Goal: Information Seeking & Learning: Learn about a topic

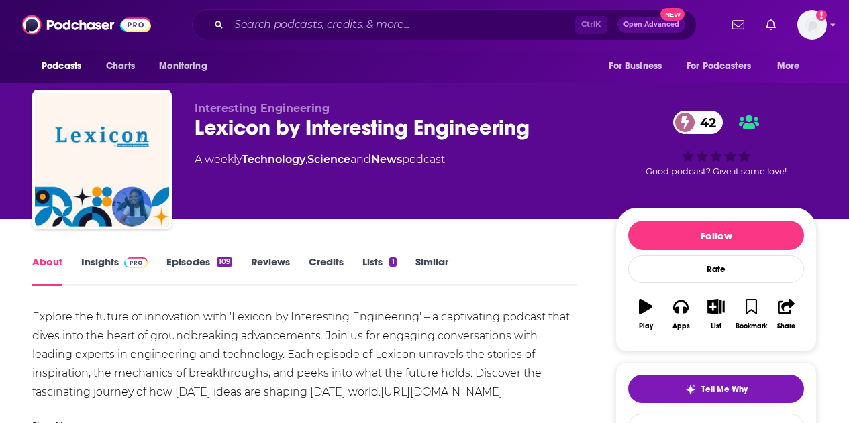
type input "A Sustainable Future"
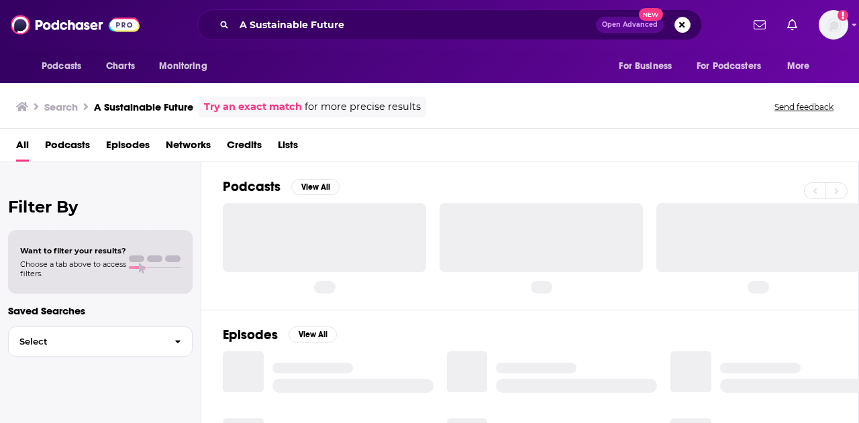
click at [81, 147] on span "Podcasts" at bounding box center [67, 148] width 45 height 28
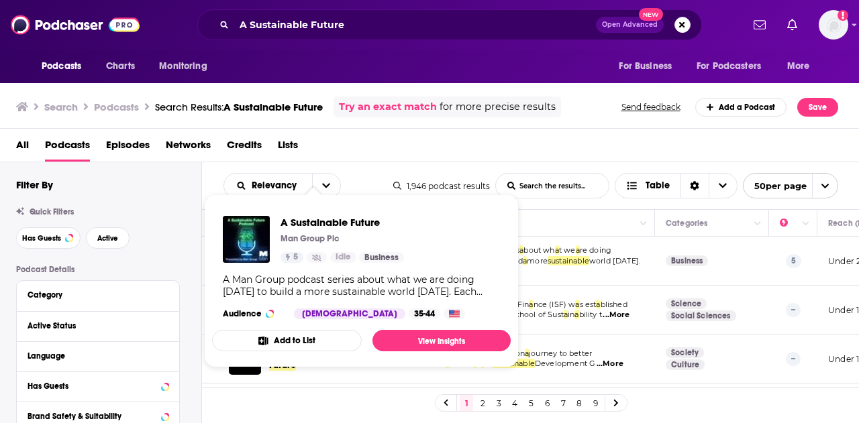
click at [344, 260] on div "5 Idle Business" at bounding box center [341, 257] width 123 height 11
click at [406, 336] on link "View Insights" at bounding box center [441, 340] width 138 height 21
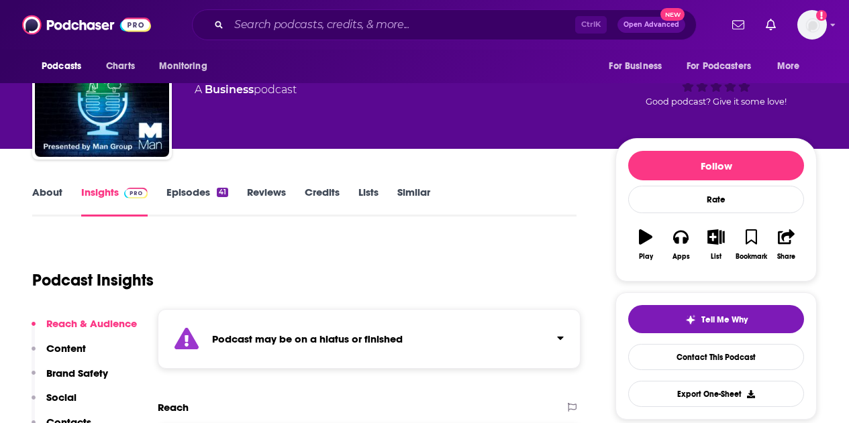
scroll to position [44, 0]
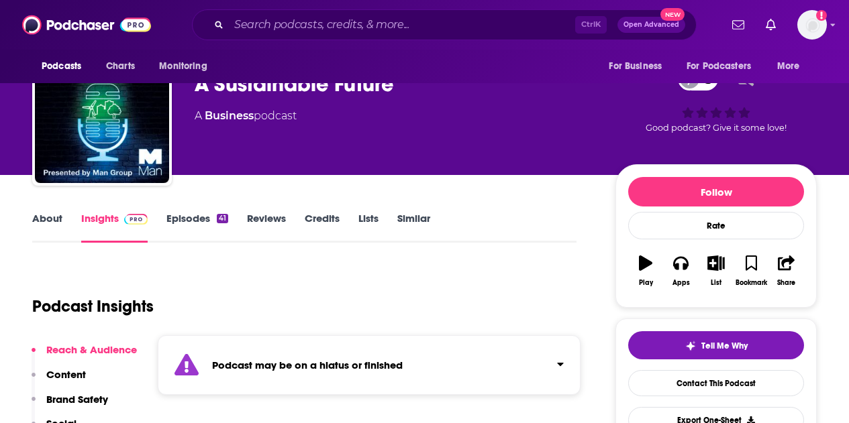
click at [203, 216] on link "Episodes 41" at bounding box center [197, 227] width 62 height 31
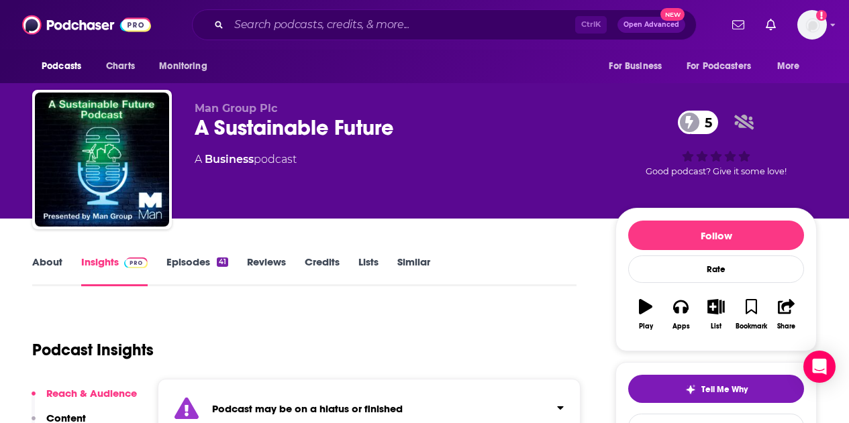
click at [314, 258] on link "Credits" at bounding box center [322, 271] width 35 height 31
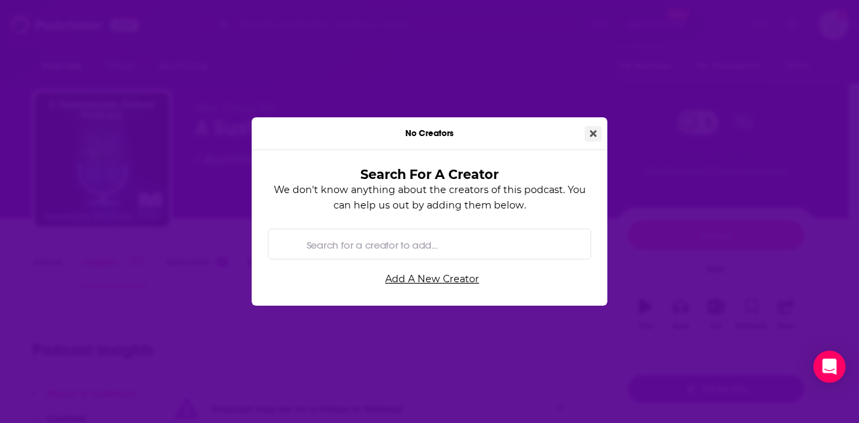
click at [599, 131] on button "Close" at bounding box center [592, 133] width 17 height 15
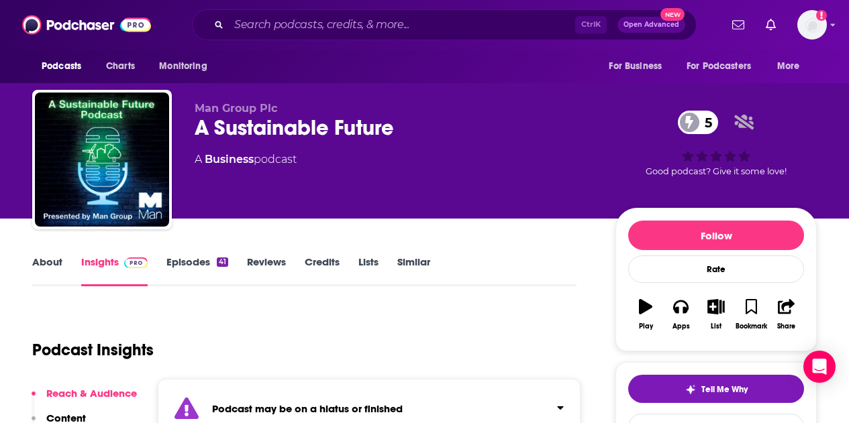
click at [368, 262] on link "Lists" at bounding box center [368, 271] width 20 height 31
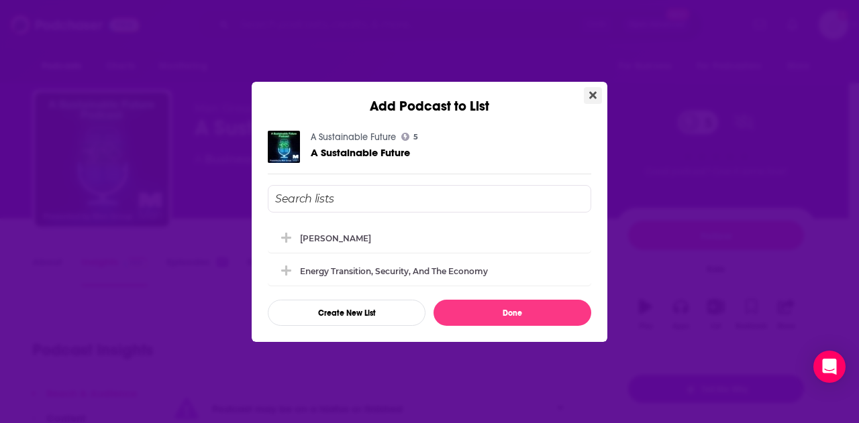
click at [589, 98] on icon "Close" at bounding box center [592, 95] width 7 height 11
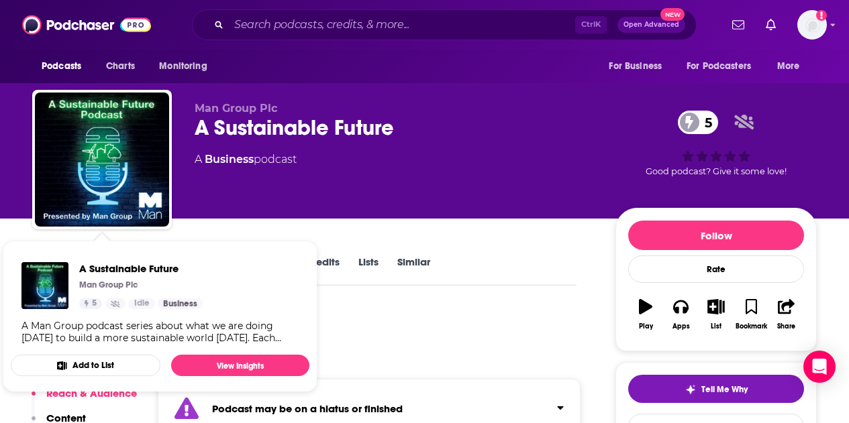
click at [111, 286] on p "Man Group Plc" at bounding box center [108, 285] width 59 height 11
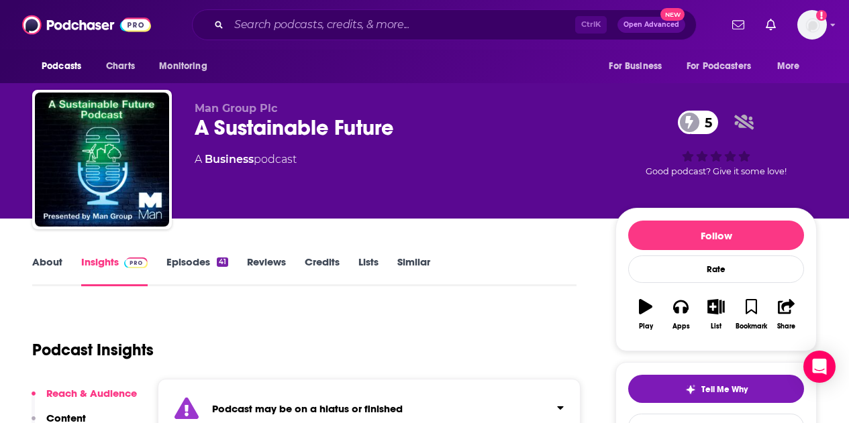
click at [405, 263] on link "Similar" at bounding box center [413, 271] width 33 height 31
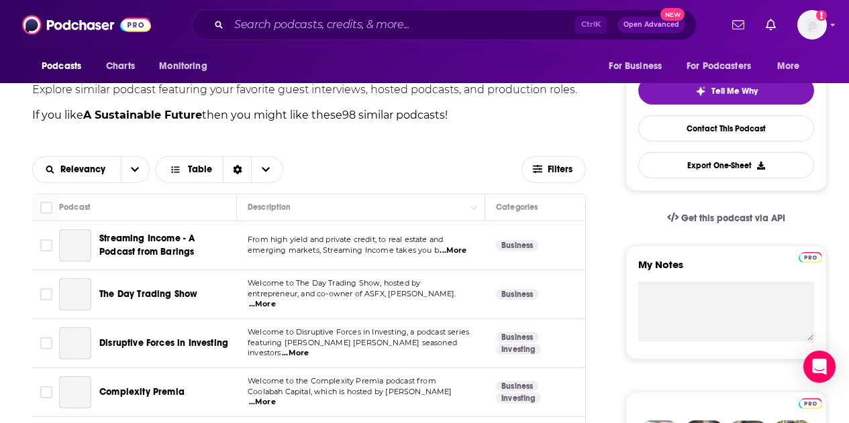
scroll to position [42, 0]
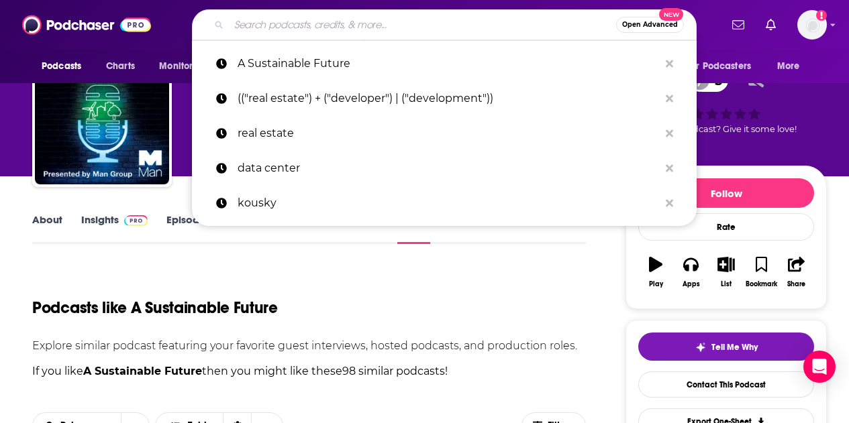
click at [338, 27] on input "Search podcasts, credits, & more..." at bounding box center [422, 24] width 387 height 21
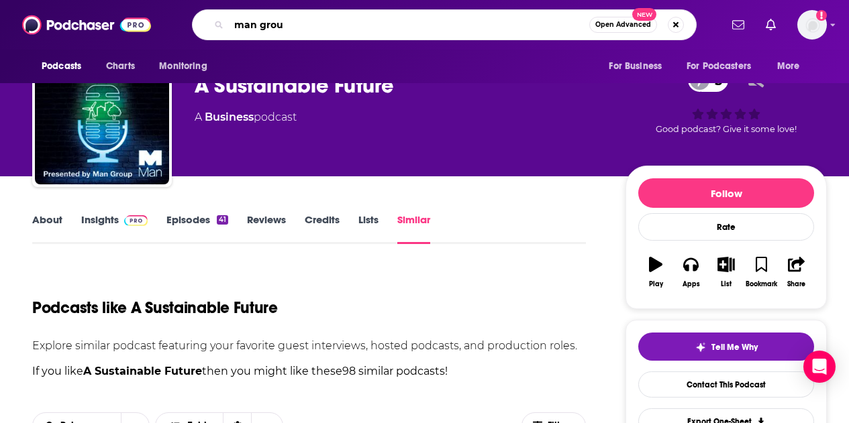
type input "man group"
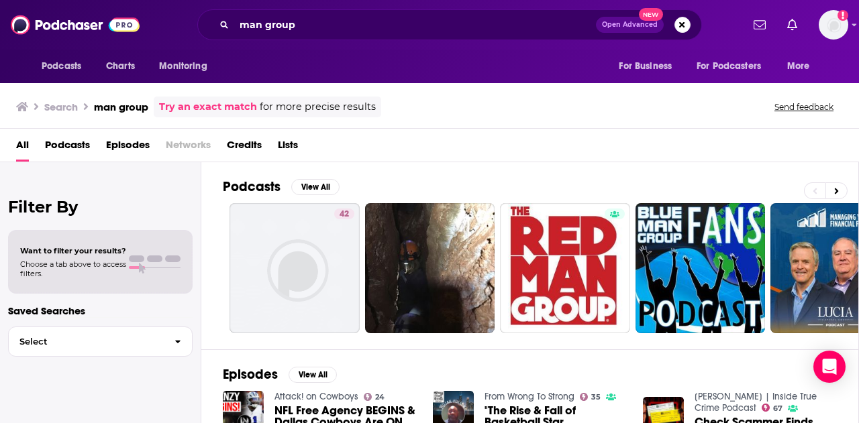
click at [254, 144] on span "Credits" at bounding box center [244, 148] width 35 height 28
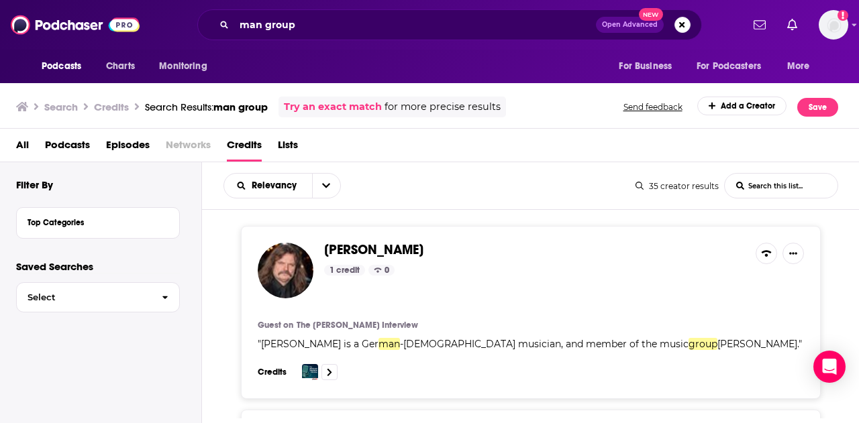
click at [83, 142] on span "Podcasts" at bounding box center [67, 148] width 45 height 28
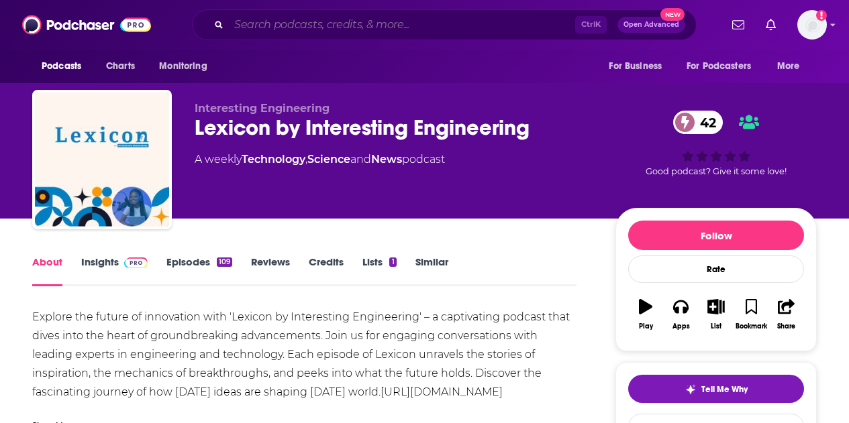
click at [392, 31] on input "Search podcasts, credits, & more..." at bounding box center [402, 24] width 346 height 21
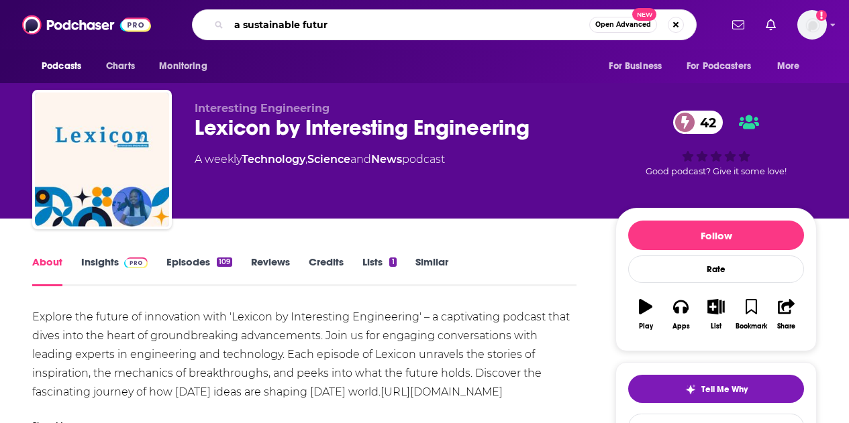
type input "a sustainable future"
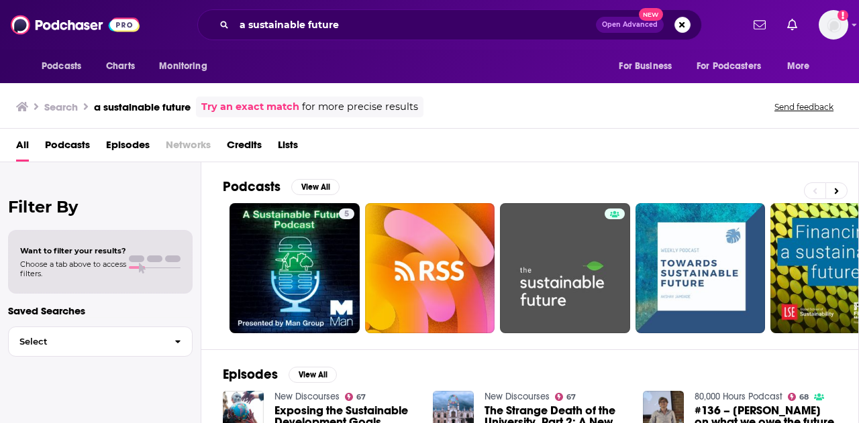
click at [62, 150] on span "Podcasts" at bounding box center [67, 148] width 45 height 28
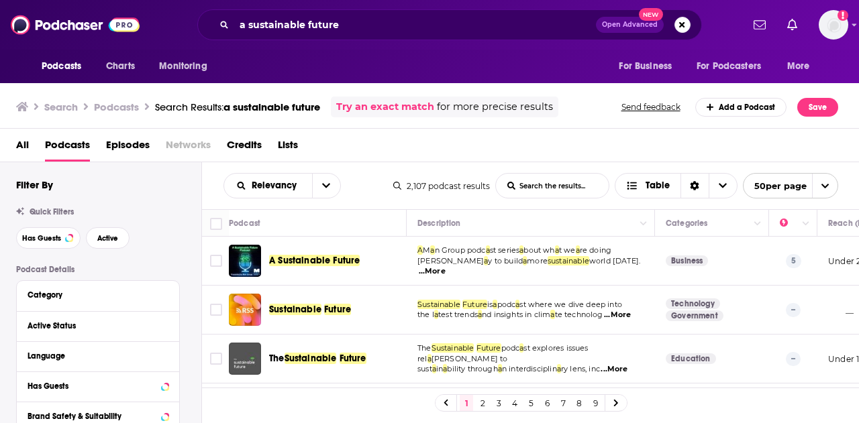
click at [360, 277] on div "A Sustainable Future" at bounding box center [339, 261] width 140 height 32
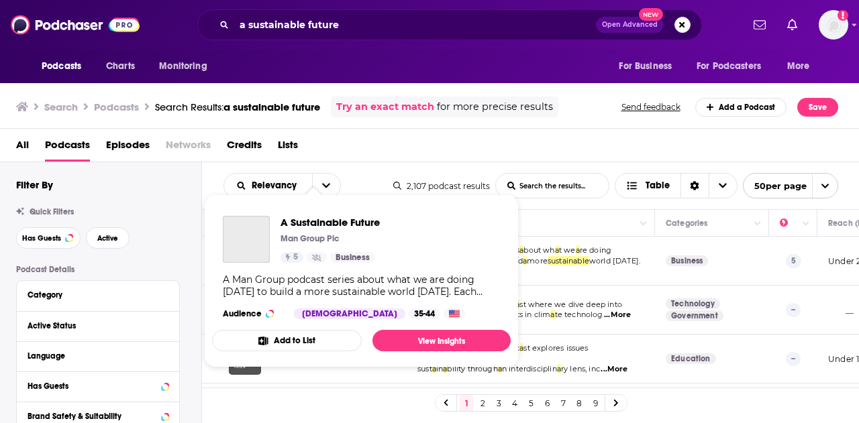
click at [339, 263] on div "Podcasts Charts Monitoring a sustainable future Open Advanced New For Business …" at bounding box center [429, 211] width 859 height 423
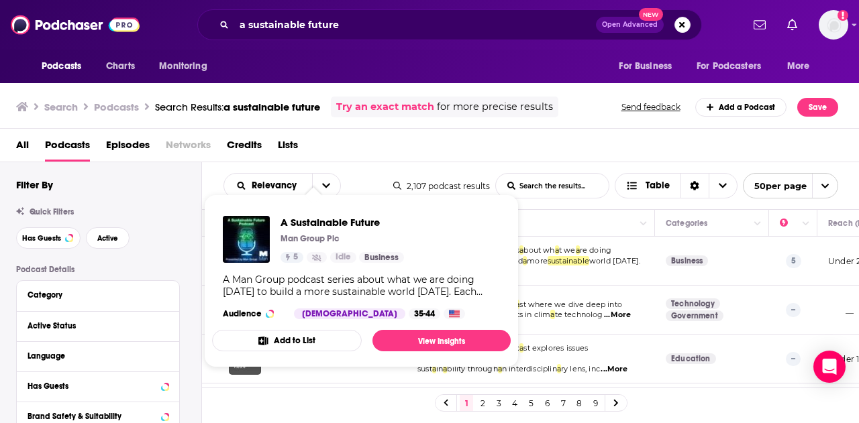
click at [415, 282] on div "A Man Group podcast series about what we are doing [DATE] to build a more susta…" at bounding box center [361, 286] width 277 height 24
click at [435, 343] on link "View Insights" at bounding box center [441, 340] width 138 height 21
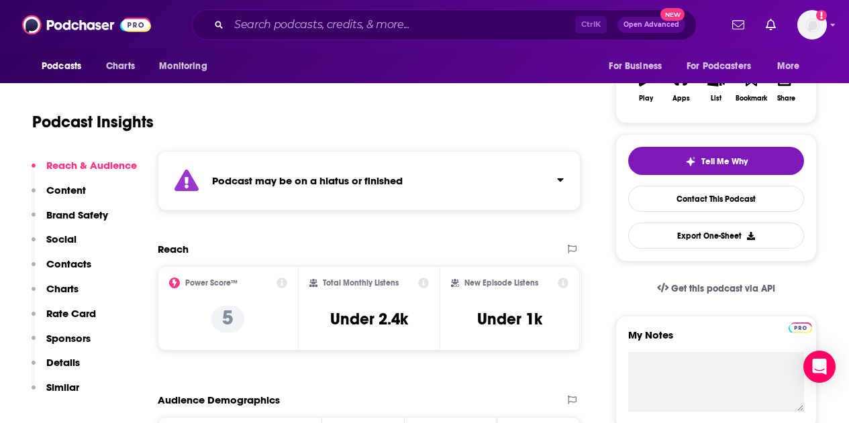
scroll to position [228, 0]
click at [558, 179] on icon "Click to expand status details" at bounding box center [560, 179] width 6 height 3
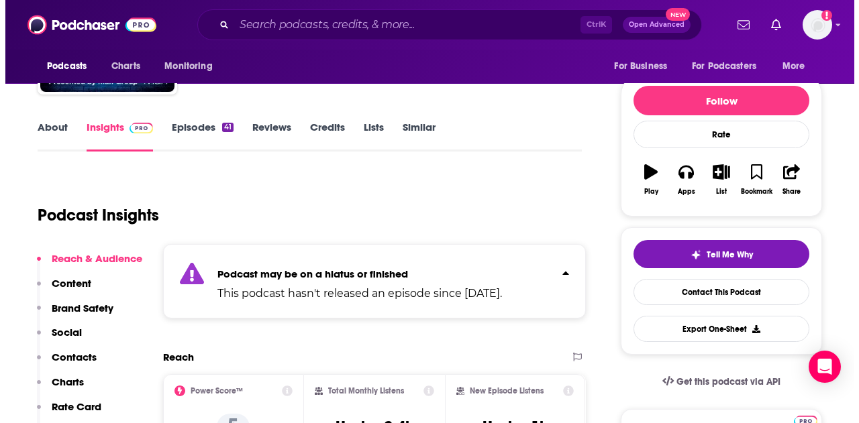
scroll to position [0, 0]
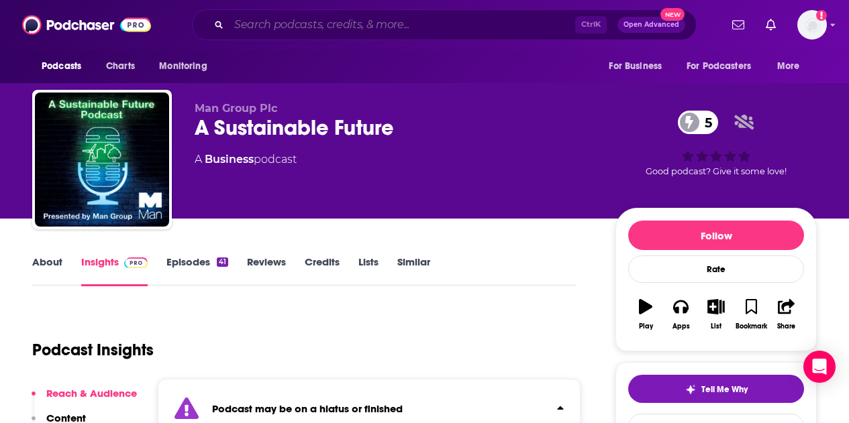
click at [288, 30] on input "Search podcasts, credits, & more..." at bounding box center [402, 24] width 346 height 21
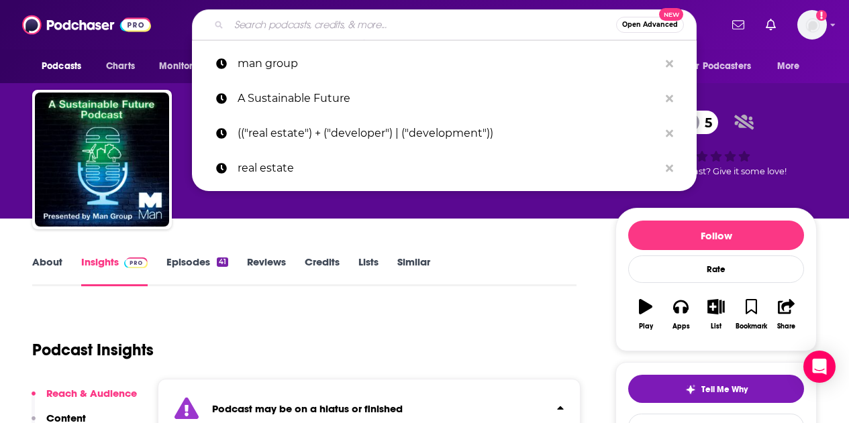
paste input "Jason Mitchell"
type input "Jason Mitchell"
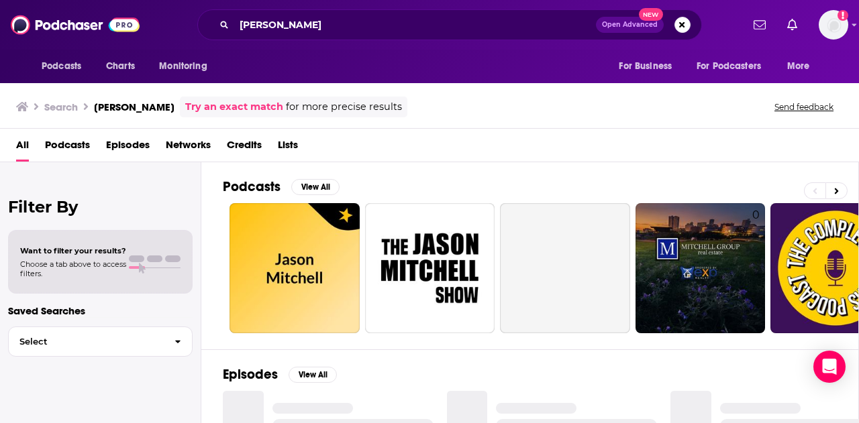
click at [249, 146] on span "Credits" at bounding box center [244, 148] width 35 height 28
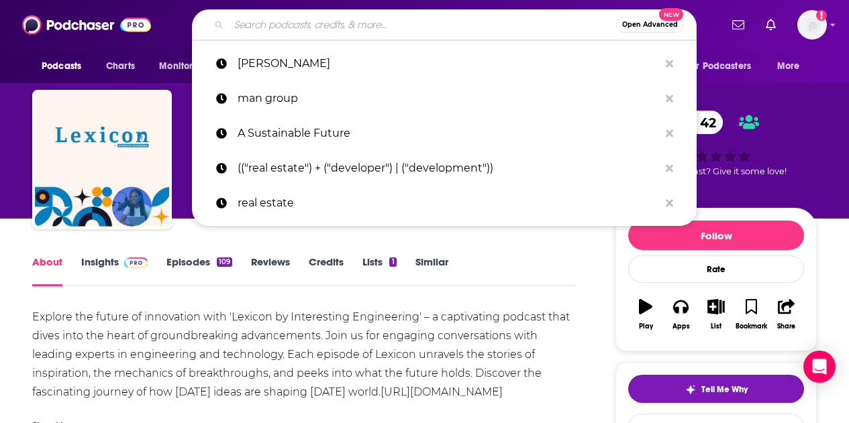
click at [361, 30] on input "Search podcasts, credits, & more..." at bounding box center [422, 24] width 387 height 21
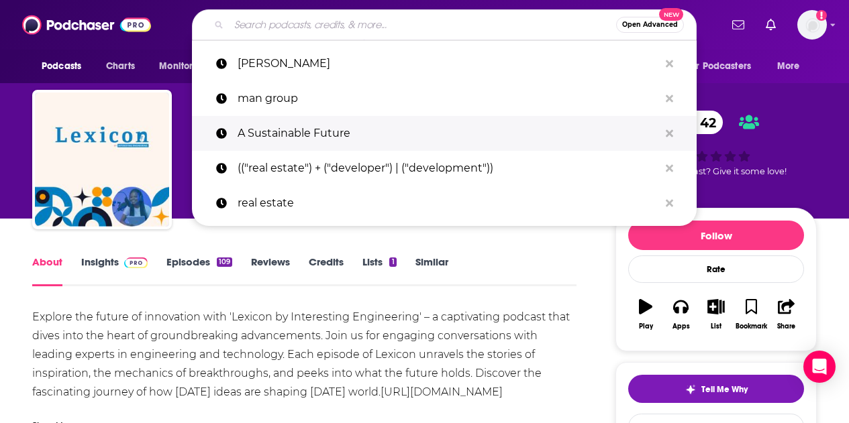
click at [336, 132] on p "A Sustainable Future" at bounding box center [447, 133] width 421 height 35
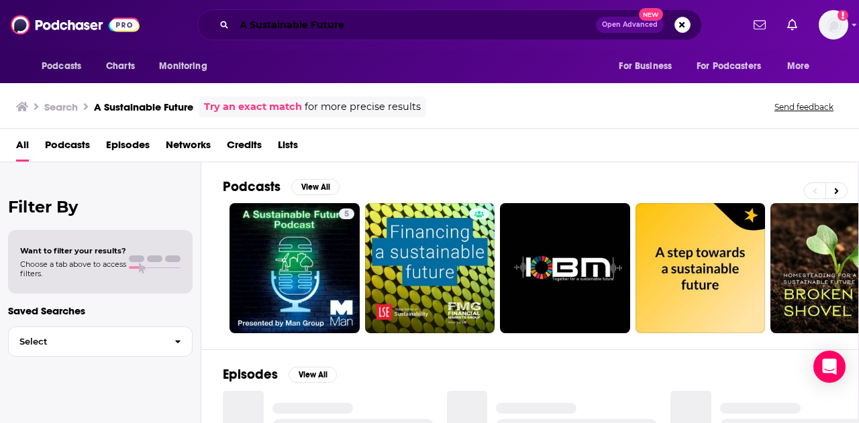
click at [364, 28] on input "A Sustainable Future" at bounding box center [415, 24] width 362 height 21
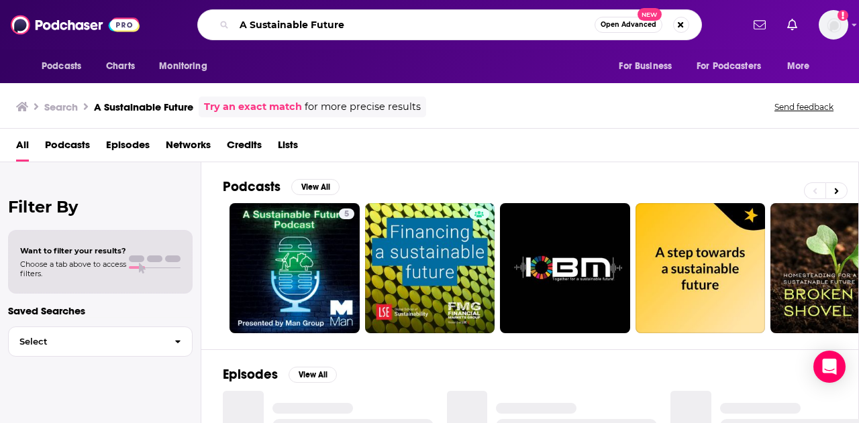
click at [364, 28] on input "A Sustainable Future" at bounding box center [414, 24] width 360 height 21
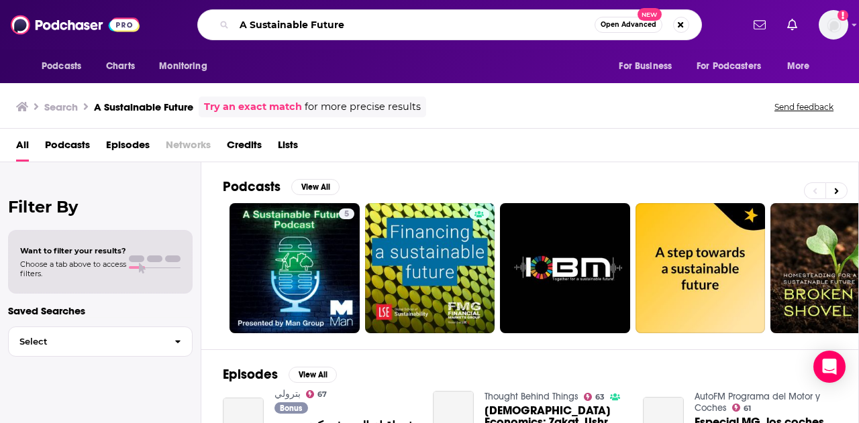
click at [364, 28] on input "A Sustainable Future" at bounding box center [414, 24] width 360 height 21
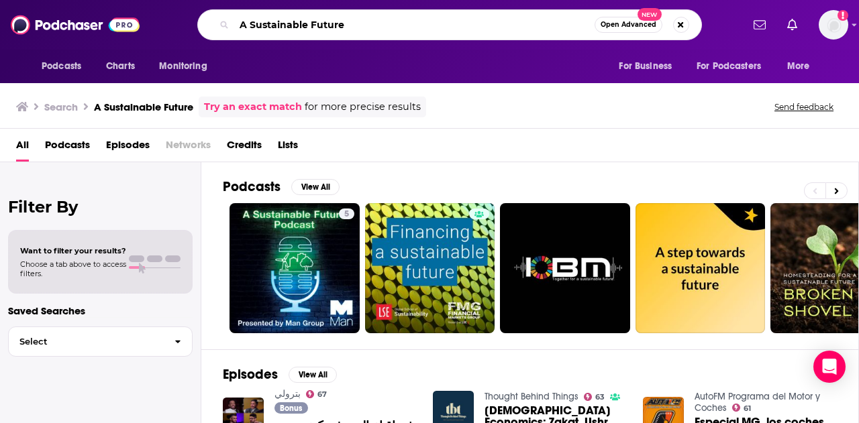
paste input "What can we do to build a more sustainable world? Each episode features a thoug…"
type input "What can we do to build a more sustainable world? Each episode features a thoug…"
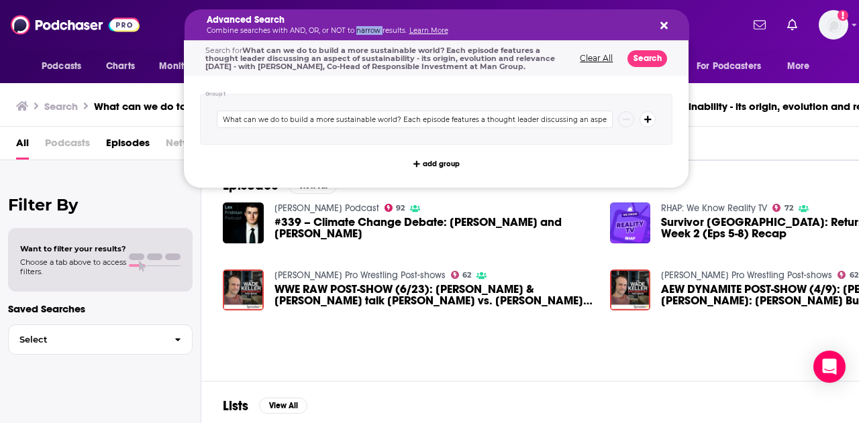
click at [358, 28] on p "Combine searches with AND, OR, or NOT to narrow results. Learn More" at bounding box center [426, 31] width 439 height 7
click at [609, 54] on button "Clear All" at bounding box center [596, 58] width 41 height 9
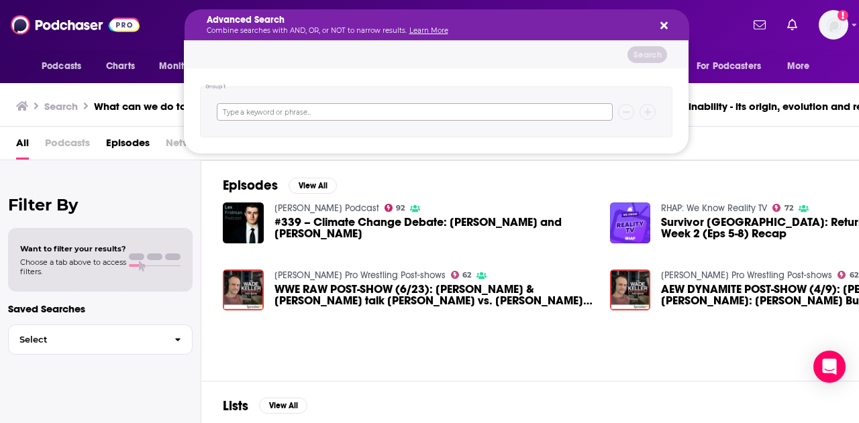
click at [350, 117] on input "Search podcasts, credits, & more..." at bounding box center [415, 111] width 396 height 17
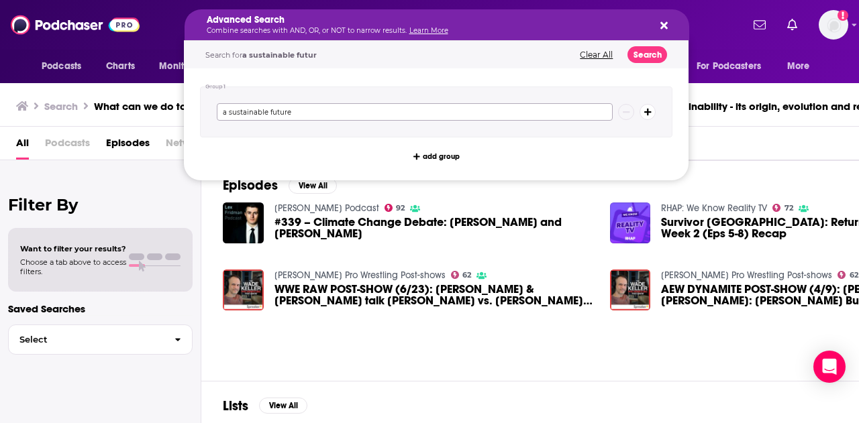
type input "a sustainable future"
click at [642, 58] on button "Search" at bounding box center [647, 54] width 40 height 17
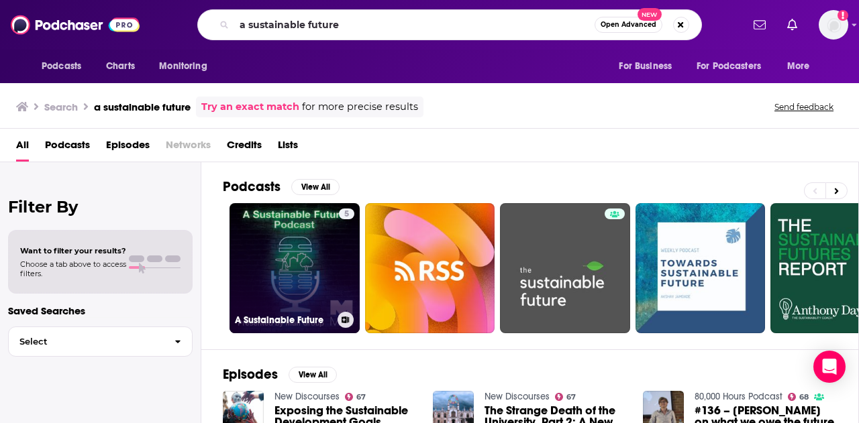
click at [297, 279] on link "5 A Sustainable Future" at bounding box center [294, 268] width 130 height 130
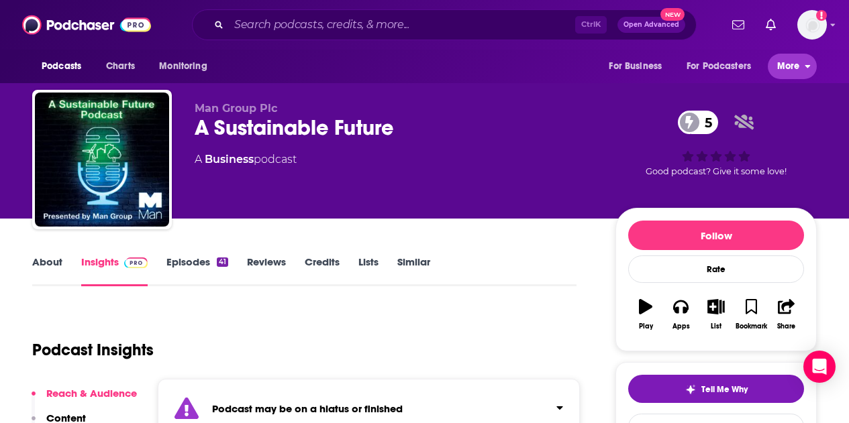
click at [790, 64] on span "More" at bounding box center [788, 66] width 23 height 19
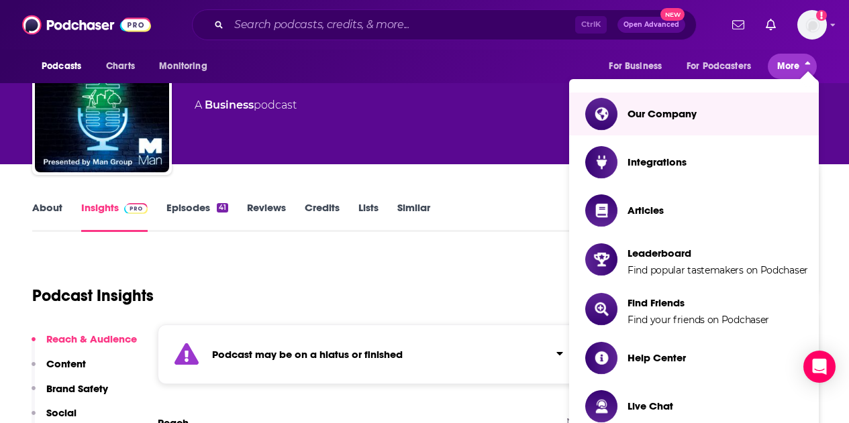
scroll to position [57, 0]
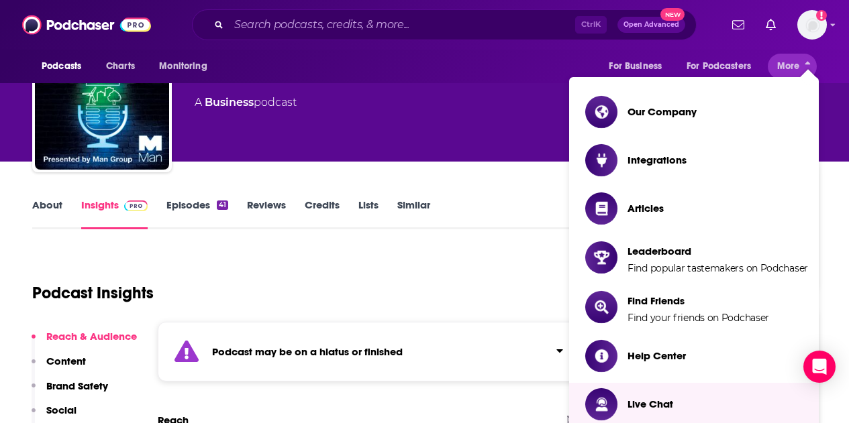
click at [496, 283] on div "Podcast Insights" at bounding box center [298, 285] width 533 height 68
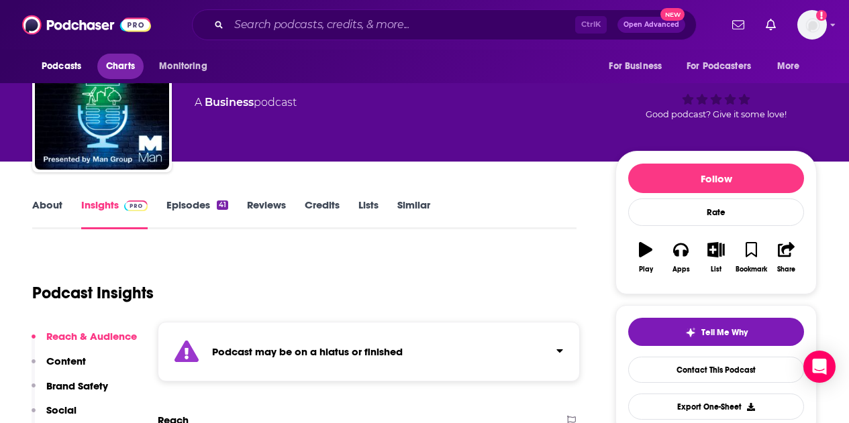
click at [134, 72] on span "Charts" at bounding box center [120, 66] width 29 height 19
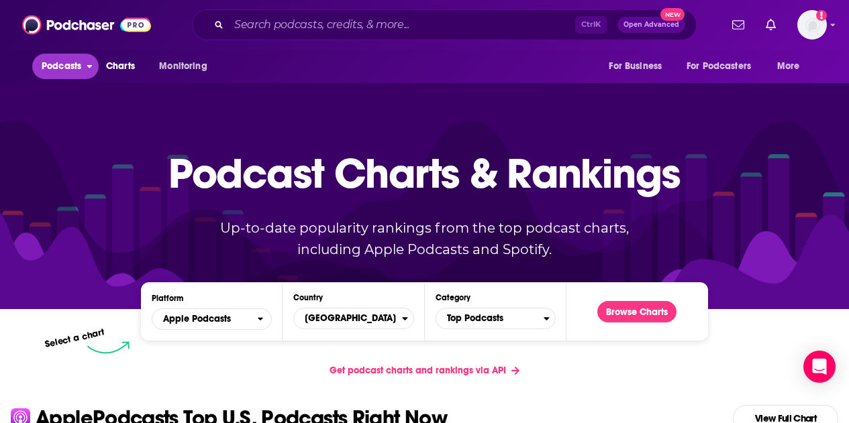
click at [75, 70] on span "Podcasts" at bounding box center [62, 66] width 40 height 19
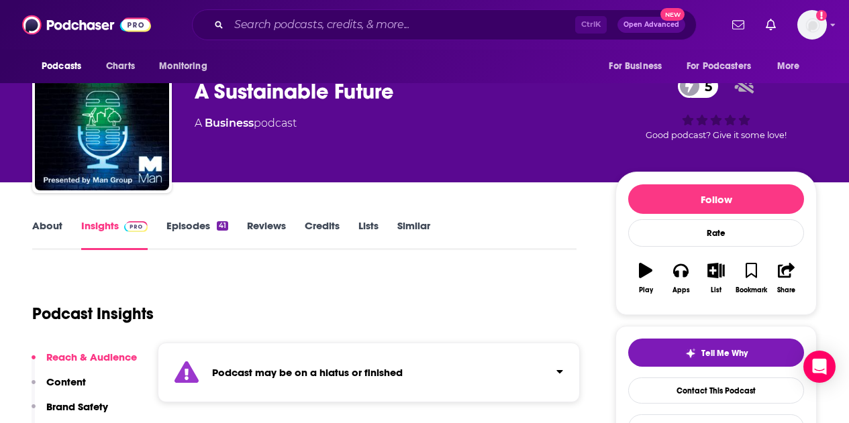
scroll to position [36, 0]
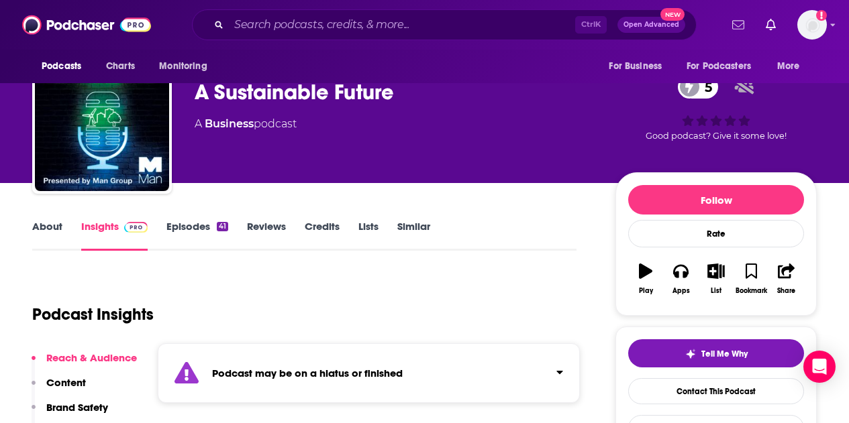
click at [749, 18] on link "Show notifications dropdown" at bounding box center [738, 24] width 23 height 23
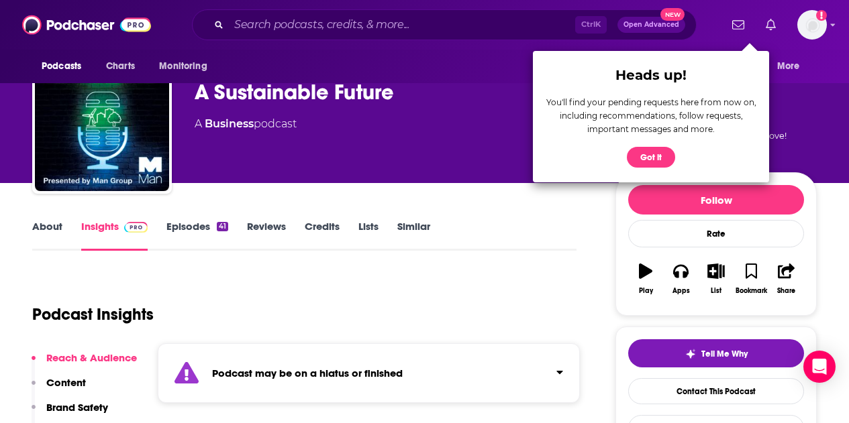
click at [776, 26] on icon "Show notifications dropdown" at bounding box center [770, 25] width 10 height 12
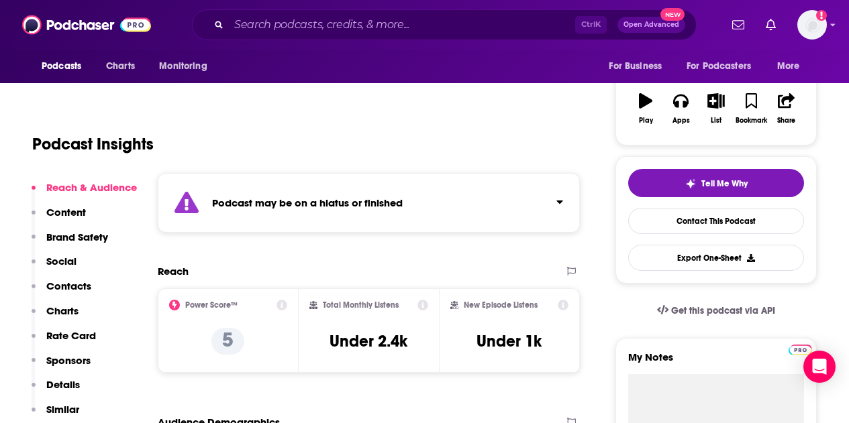
scroll to position [0, 0]
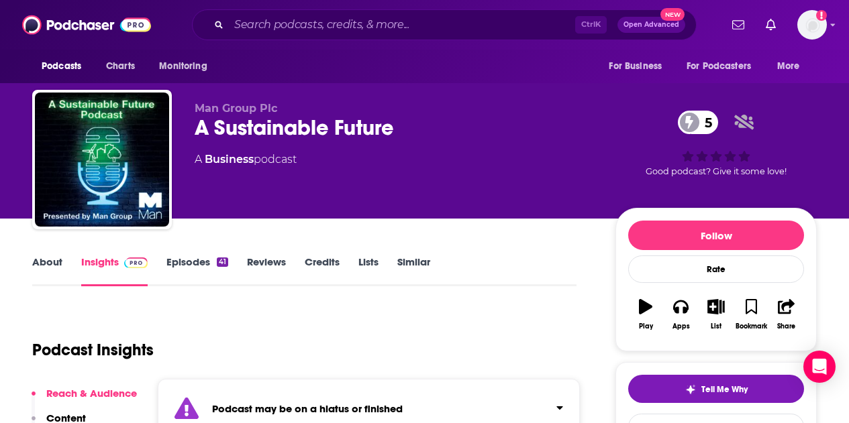
click at [52, 256] on link "About" at bounding box center [47, 271] width 30 height 31
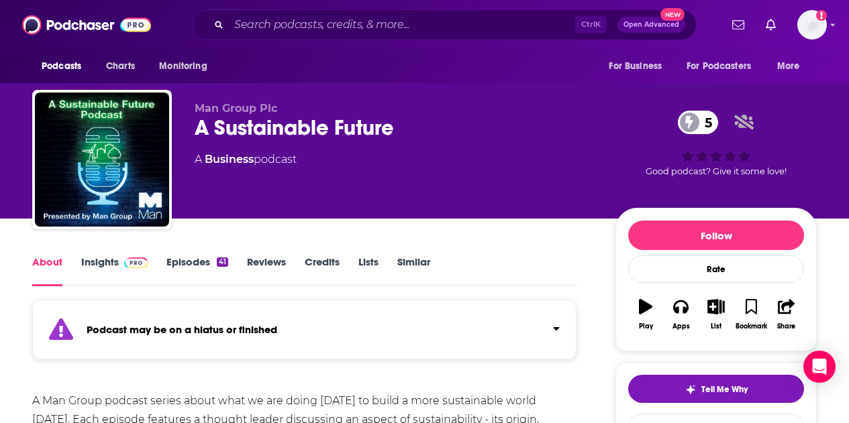
click at [178, 263] on link "Episodes 41" at bounding box center [197, 271] width 62 height 31
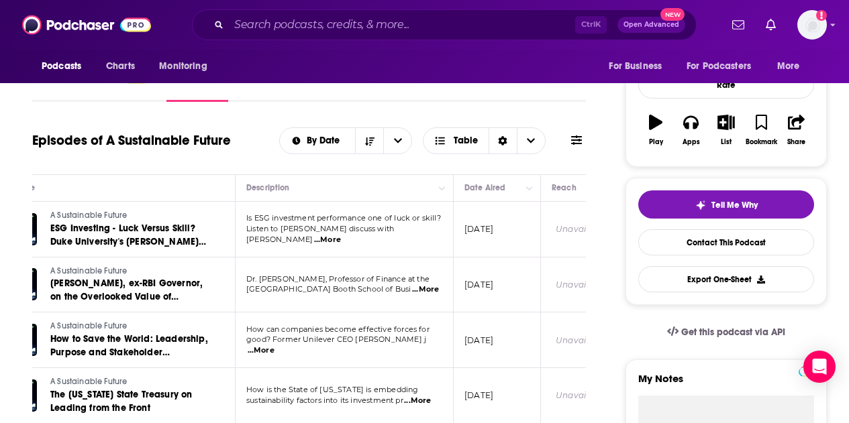
scroll to position [0, 66]
